Goal: Transaction & Acquisition: Purchase product/service

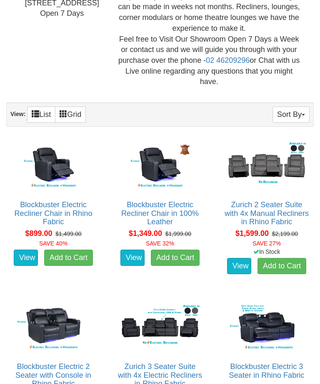
scroll to position [347, 0]
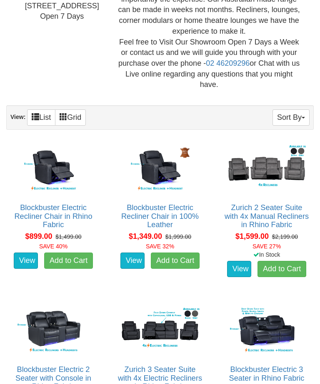
click at [25, 253] on link "View" at bounding box center [26, 261] width 24 height 17
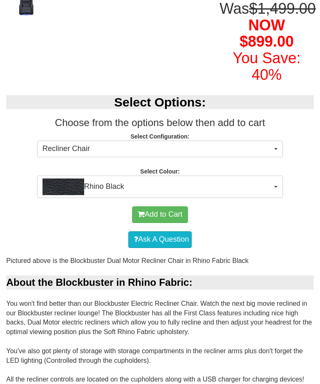
scroll to position [231, 0]
click at [275, 198] on button "Rhino Black" at bounding box center [160, 187] width 246 height 22
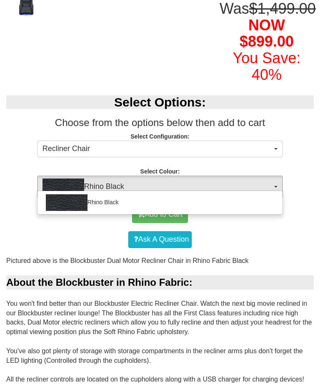
click at [268, 242] on div at bounding box center [160, 192] width 320 height 384
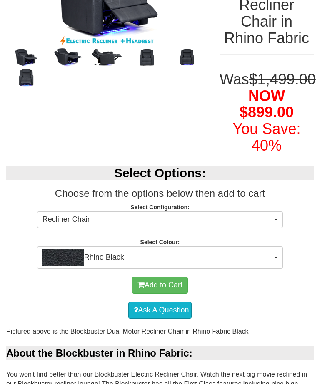
scroll to position [160, 0]
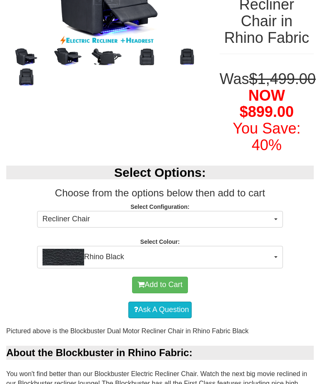
click at [273, 268] on button "Rhino Black" at bounding box center [160, 257] width 246 height 22
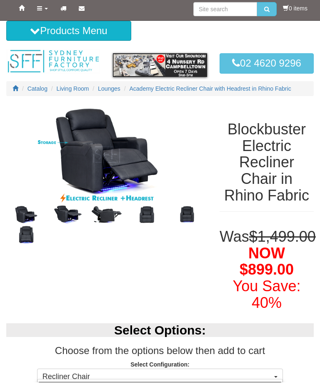
scroll to position [0, 0]
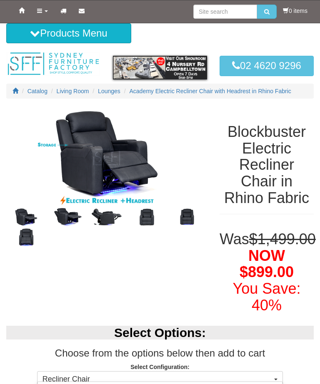
click at [73, 221] on div at bounding box center [160, 192] width 320 height 384
click at [67, 214] on img at bounding box center [66, 217] width 40 height 20
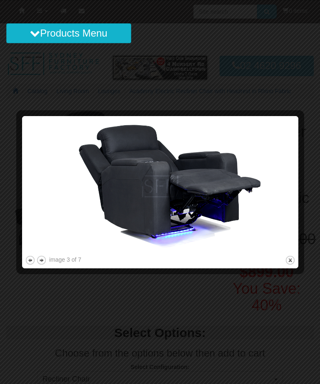
click at [44, 261] on button "next" at bounding box center [41, 260] width 10 height 10
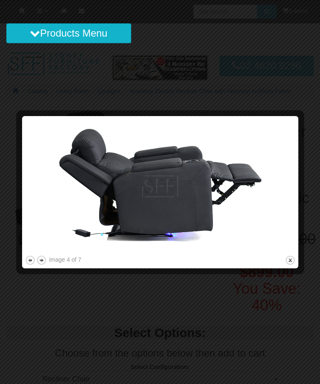
click at [42, 260] on button "next" at bounding box center [41, 260] width 10 height 10
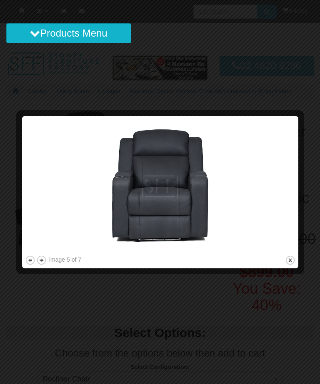
click at [42, 262] on button "next" at bounding box center [41, 260] width 10 height 10
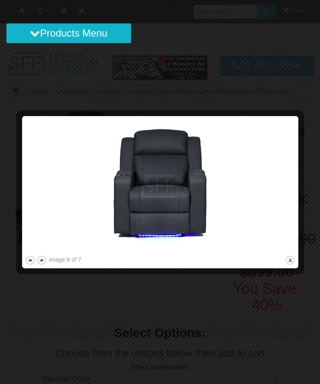
click at [45, 265] on button "next" at bounding box center [41, 260] width 10 height 10
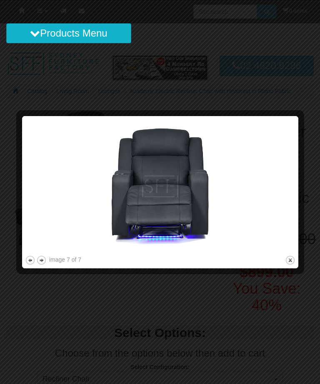
click at [45, 264] on button "next" at bounding box center [41, 260] width 10 height 10
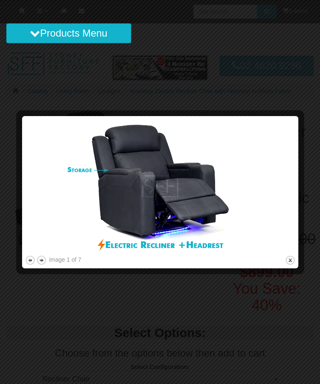
click at [40, 261] on button "next" at bounding box center [41, 260] width 10 height 10
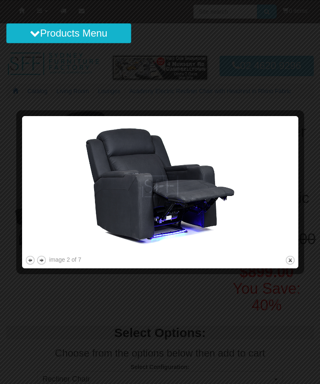
click at [45, 260] on button "next" at bounding box center [41, 260] width 10 height 10
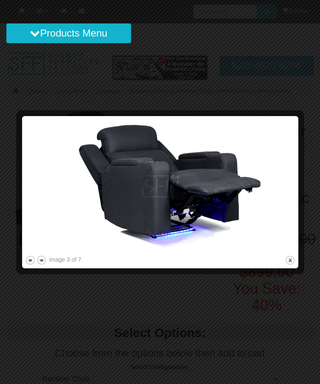
click at [41, 264] on button "next" at bounding box center [41, 260] width 10 height 10
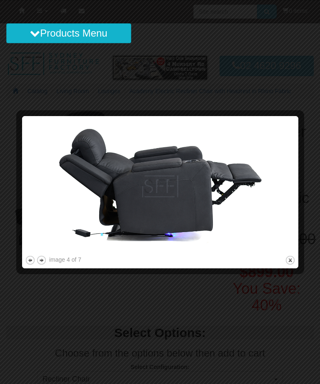
click at [47, 277] on div at bounding box center [160, 192] width 320 height 384
